Goal: Task Accomplishment & Management: Manage account settings

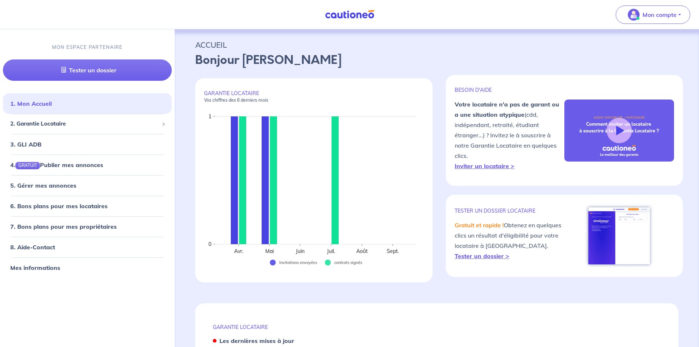
click at [340, 15] on img at bounding box center [349, 14] width 55 height 9
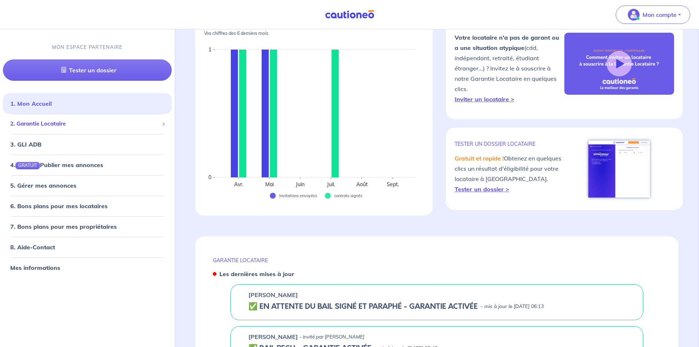
scroll to position [73, 0]
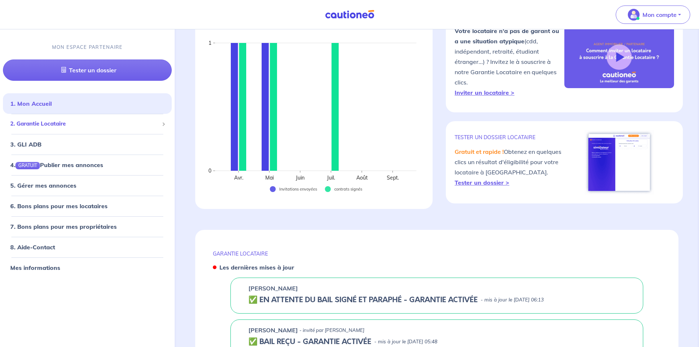
click at [82, 124] on span "2. Garantie Locataire" at bounding box center [84, 124] width 149 height 8
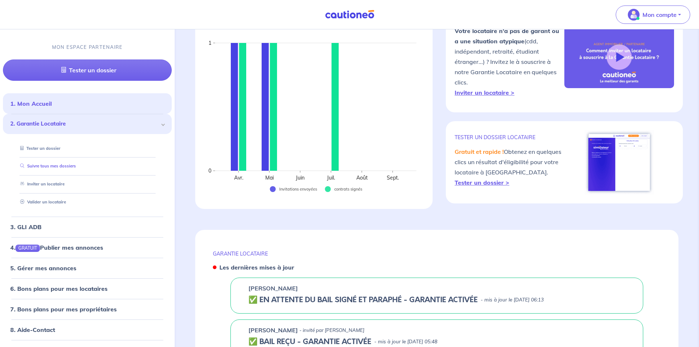
click at [61, 163] on link "Suivre tous mes dossiers" at bounding box center [46, 165] width 59 height 5
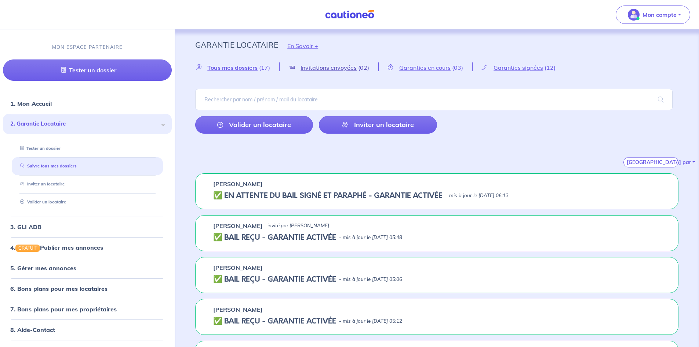
click at [345, 69] on span "Invitations envoyées" at bounding box center [329, 67] width 56 height 7
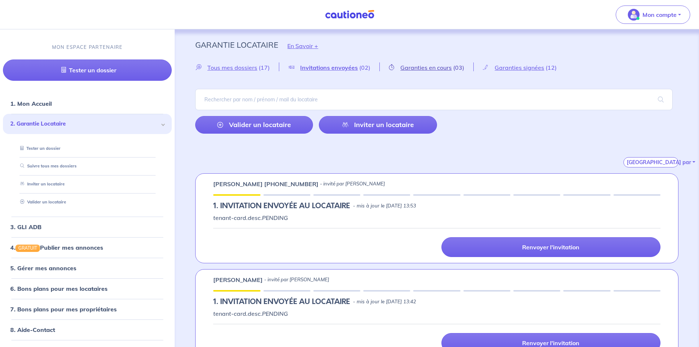
click at [410, 70] on span "Garanties en cours" at bounding box center [426, 67] width 51 height 7
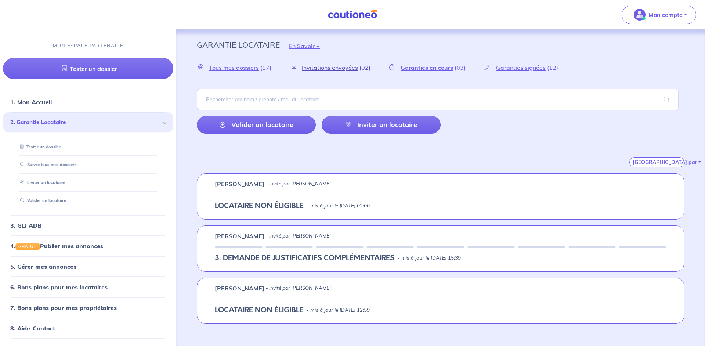
click at [336, 70] on span "Invitations envoyées" at bounding box center [330, 67] width 56 height 7
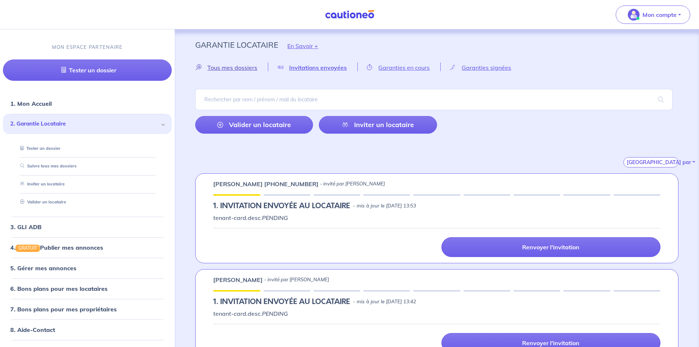
click at [261, 68] on link "Tous mes dossiers Loading..." at bounding box center [231, 67] width 73 height 7
